Goal: Task Accomplishment & Management: Use online tool/utility

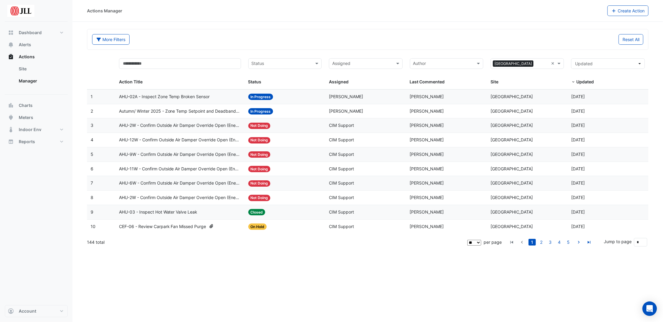
click at [273, 62] on input "text" at bounding box center [281, 64] width 60 height 7
click at [262, 101] on span "Closed" at bounding box center [260, 102] width 14 height 5
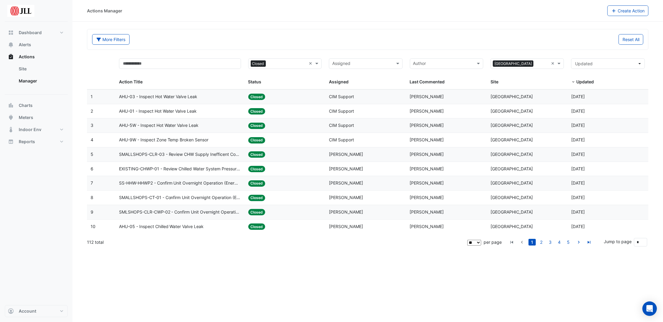
click at [478, 241] on select "** ** ** ***" at bounding box center [474, 243] width 14 height 6
select select "***"
click at [481, 240] on select "** ** ** ***" at bounding box center [474, 243] width 14 height 6
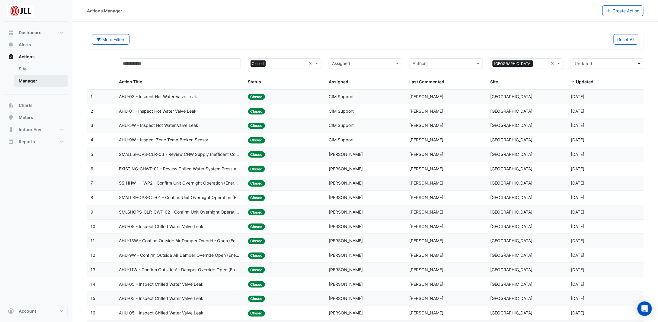
click at [23, 80] on link "Manager" at bounding box center [41, 81] width 54 height 12
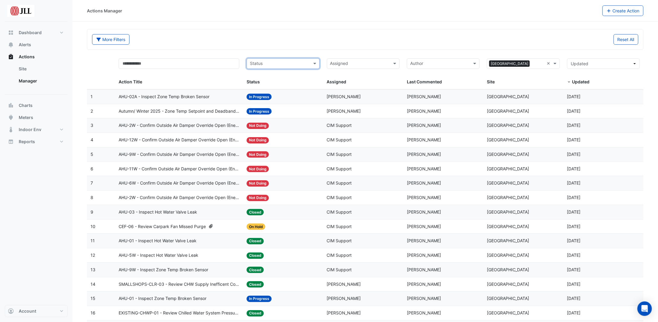
click at [310, 61] on div "Status" at bounding box center [283, 63] width 73 height 11
click at [274, 77] on div "New" at bounding box center [283, 76] width 72 height 9
click at [276, 65] on input "text" at bounding box center [283, 64] width 42 height 7
click at [272, 84] on span "In Progress" at bounding box center [263, 84] width 22 height 5
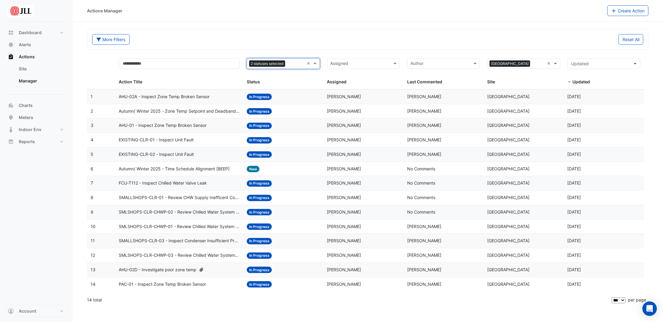
click at [342, 63] on input "text" at bounding box center [359, 64] width 59 height 7
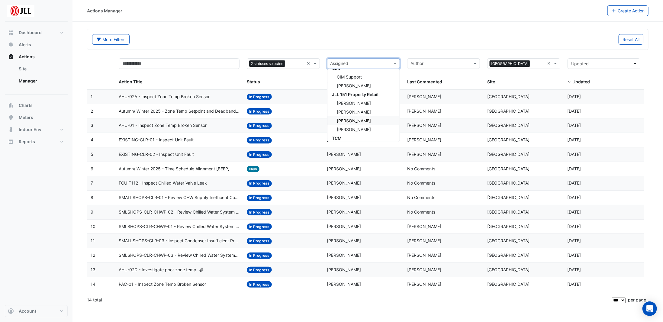
scroll to position [81, 0]
click at [352, 124] on span "[PERSON_NAME]" at bounding box center [354, 126] width 34 height 5
click at [364, 61] on input "text" at bounding box center [374, 64] width 20 height 7
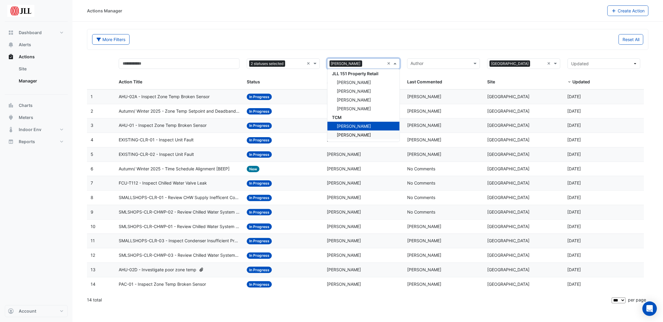
click at [362, 133] on span "[PERSON_NAME]" at bounding box center [354, 134] width 34 height 5
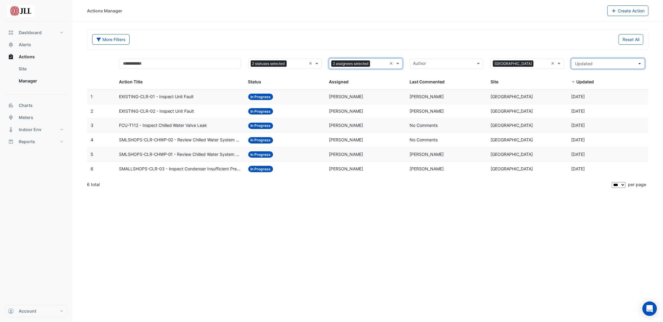
click at [639, 61] on button "Updated" at bounding box center [607, 63] width 73 height 11
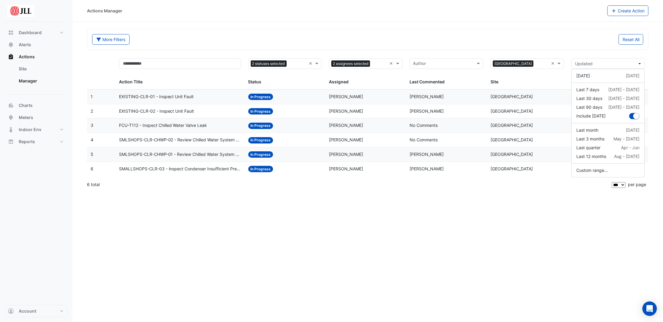
click at [583, 43] on div "Reset All" at bounding box center [507, 39] width 279 height 11
